Goal: Complete application form: Complete application form

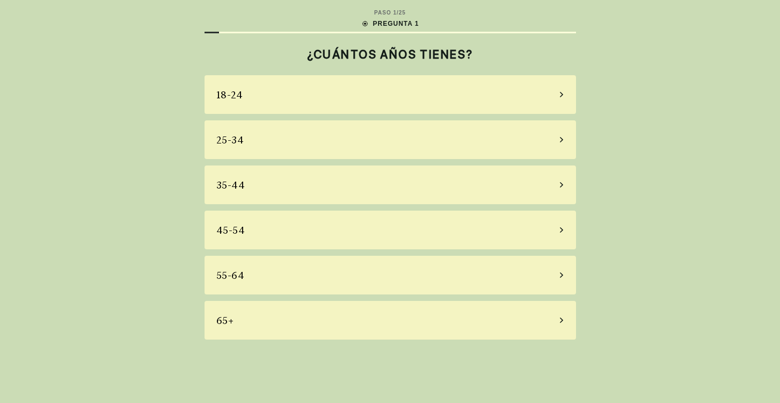
click at [260, 228] on div "45-54" at bounding box center [391, 230] width 372 height 39
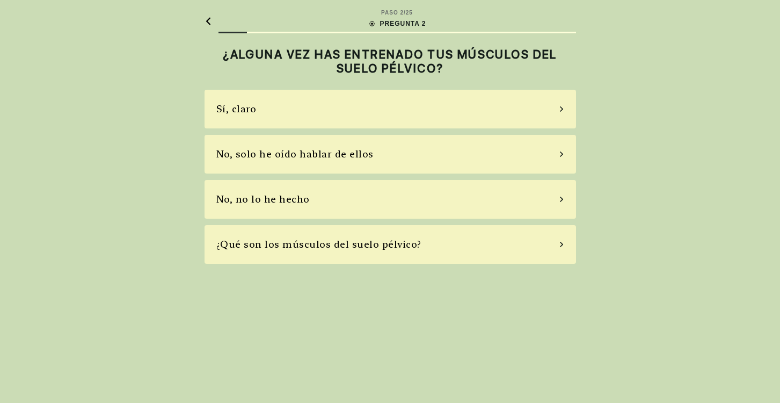
click at [272, 207] on div "No, no lo he hecho" at bounding box center [391, 199] width 372 height 39
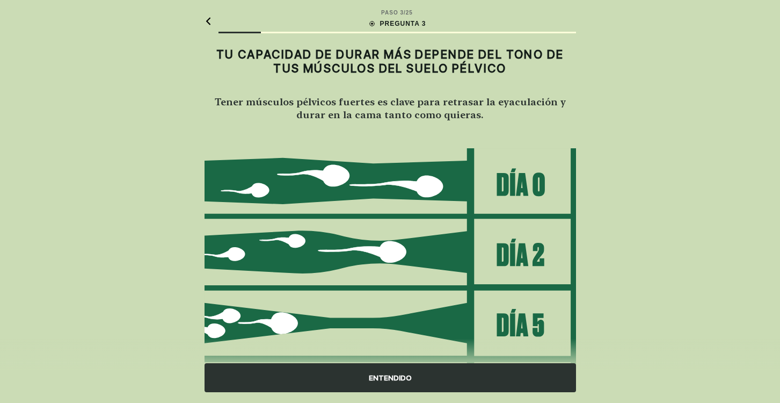
click at [348, 380] on div "ENTENDIDO" at bounding box center [391, 377] width 372 height 29
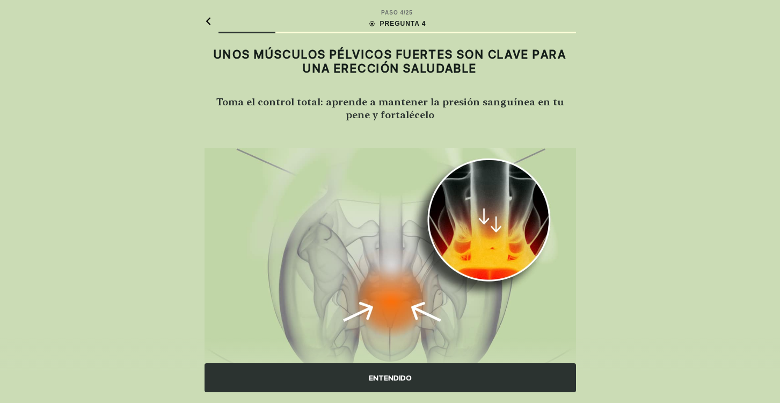
click at [404, 381] on div "ENTENDIDO" at bounding box center [391, 377] width 372 height 29
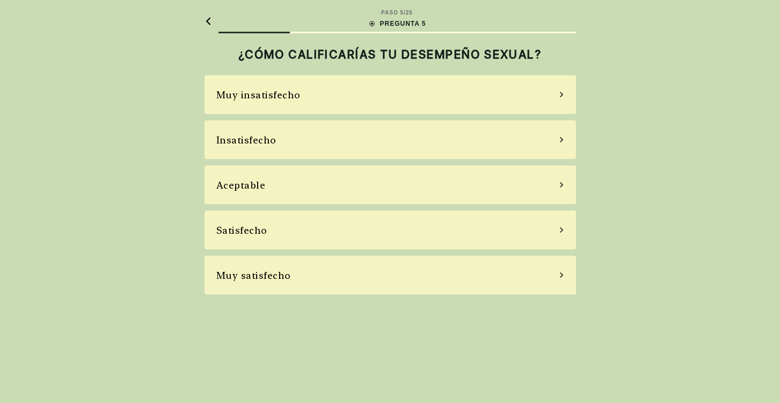
click at [266, 188] on div "Aceptable" at bounding box center [391, 184] width 372 height 39
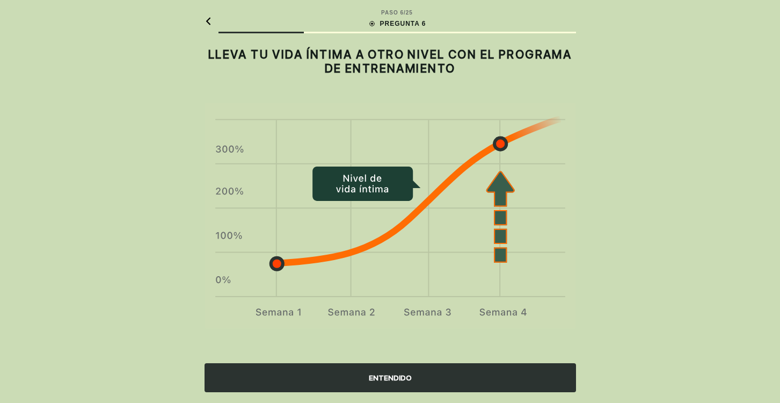
click at [384, 376] on div "ENTENDIDO" at bounding box center [391, 377] width 372 height 29
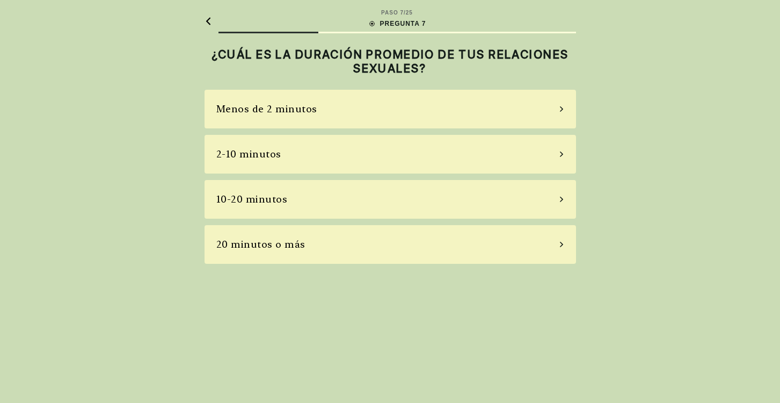
click at [282, 156] on div "2-10 minutos" at bounding box center [391, 154] width 372 height 39
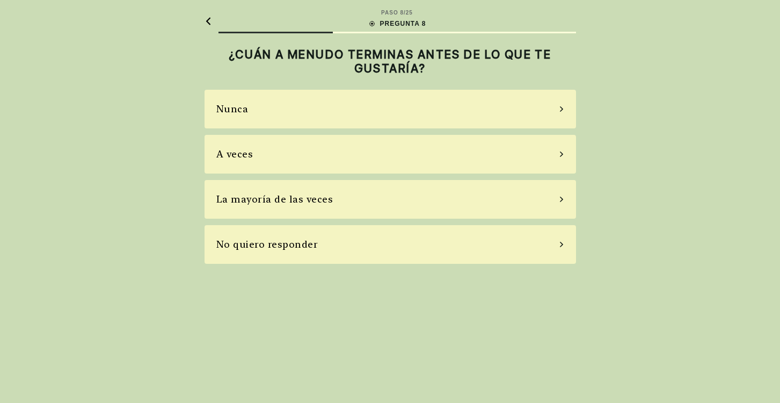
click at [274, 204] on div "La mayoría de las veces" at bounding box center [274, 199] width 117 height 14
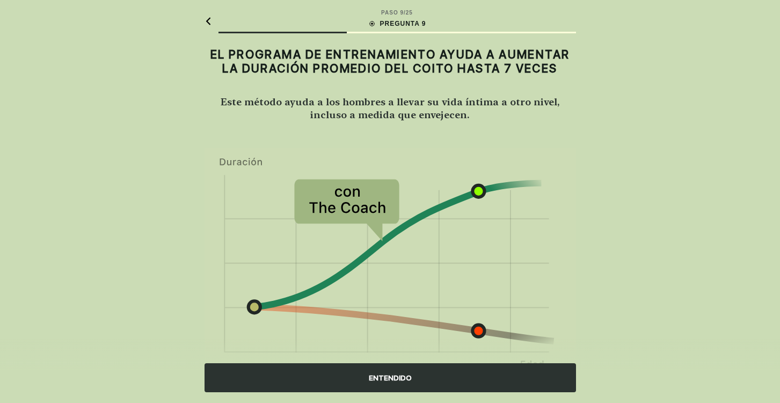
click at [371, 380] on div "ENTENDIDO" at bounding box center [391, 377] width 372 height 29
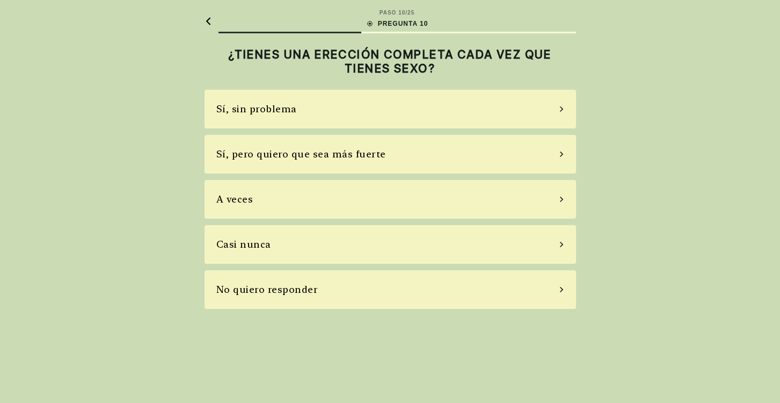
click at [268, 105] on div "Sí, sin problema" at bounding box center [256, 108] width 81 height 14
